Goal: Check status: Check status

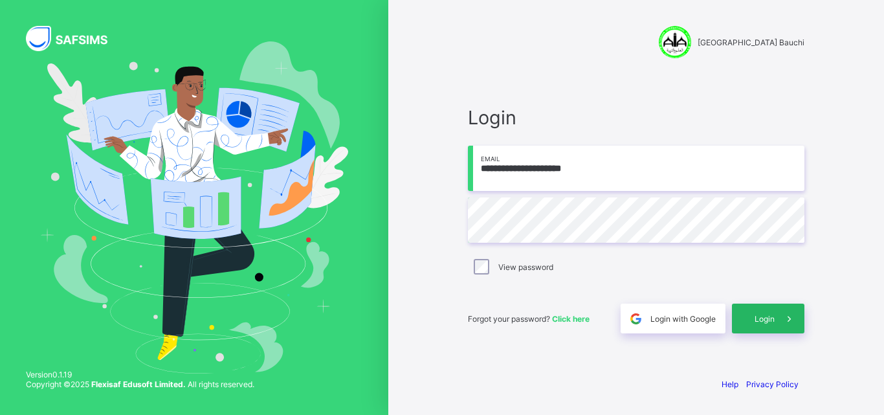
click at [770, 321] on span "Login" at bounding box center [765, 319] width 20 height 10
click at [662, 327] on div "Login with Google" at bounding box center [673, 319] width 105 height 30
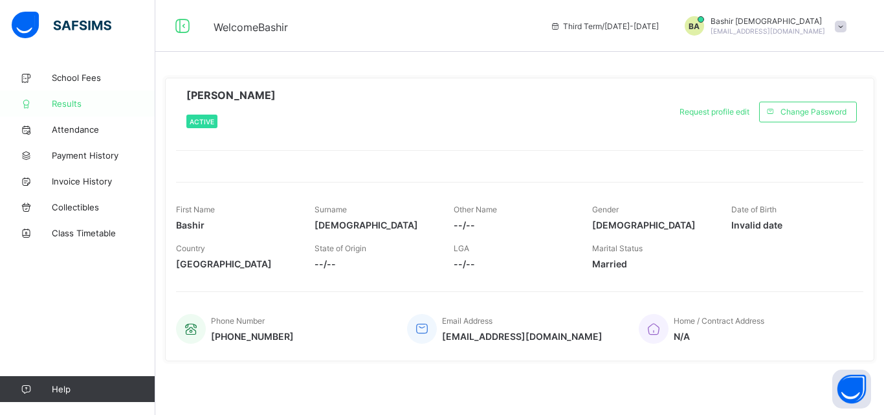
click at [59, 100] on span "Results" at bounding box center [104, 103] width 104 height 10
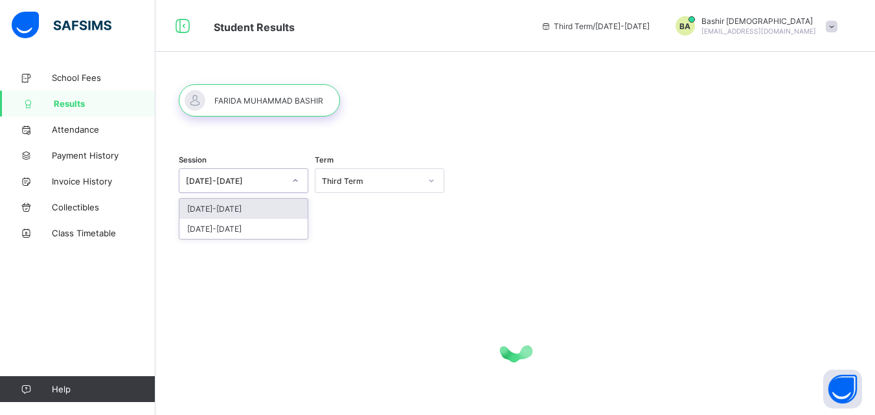
click at [299, 181] on icon at bounding box center [295, 180] width 8 height 13
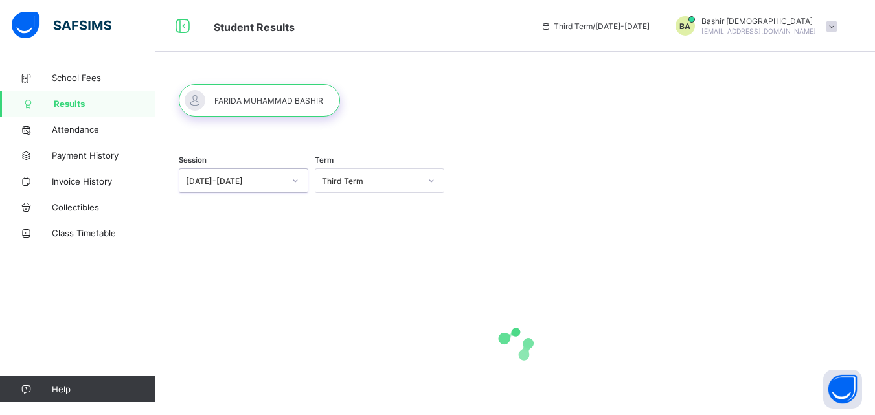
click at [298, 181] on icon at bounding box center [295, 180] width 8 height 13
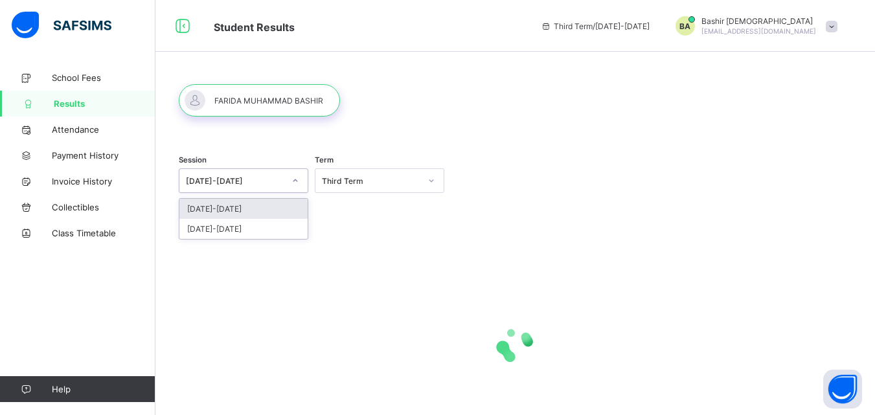
click at [298, 181] on icon at bounding box center [295, 180] width 8 height 13
click at [297, 181] on icon at bounding box center [295, 180] width 5 height 3
